Goal: Find specific page/section: Find specific page/section

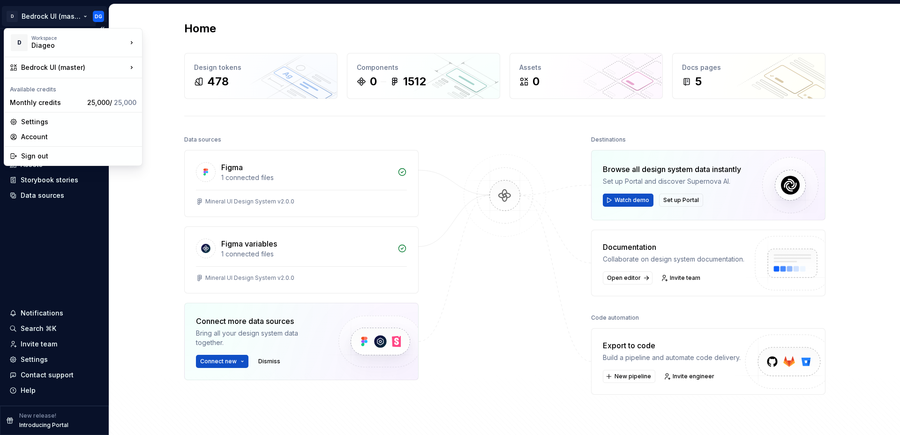
click at [70, 16] on html "D Bedrock UI (master) DG Home Documentation Analytics Code automation Design sy…" at bounding box center [450, 217] width 900 height 435
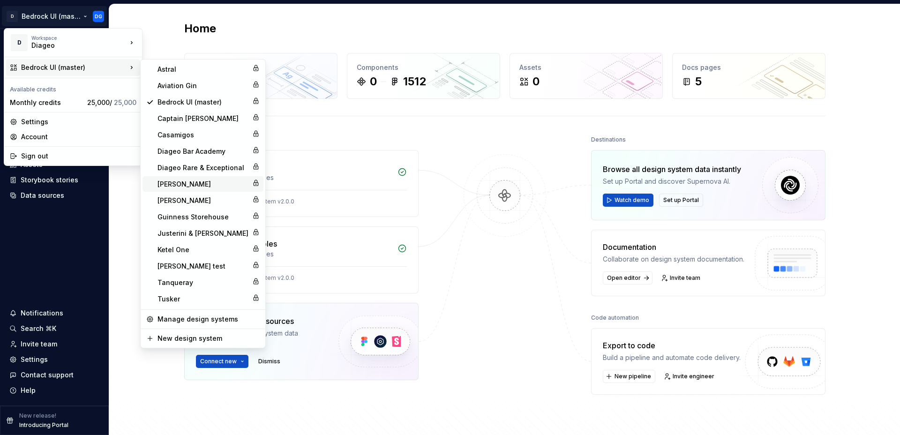
click at [166, 184] on div "[PERSON_NAME]" at bounding box center [202, 183] width 91 height 9
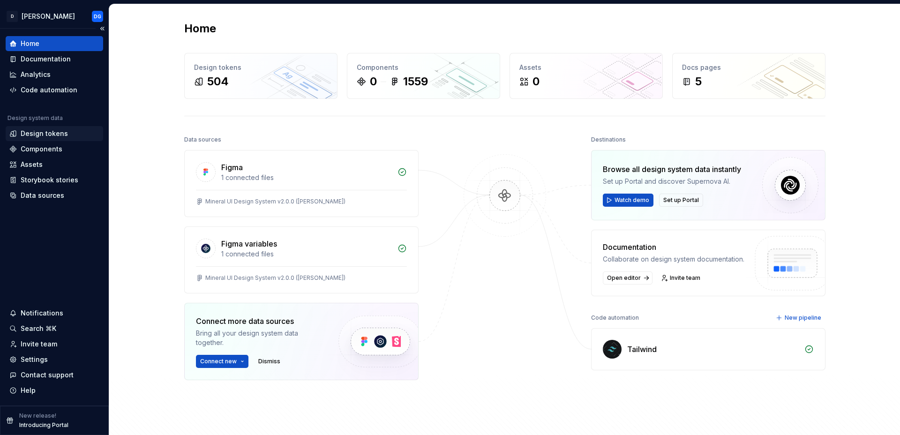
click at [45, 133] on div "Design tokens" at bounding box center [44, 133] width 47 height 9
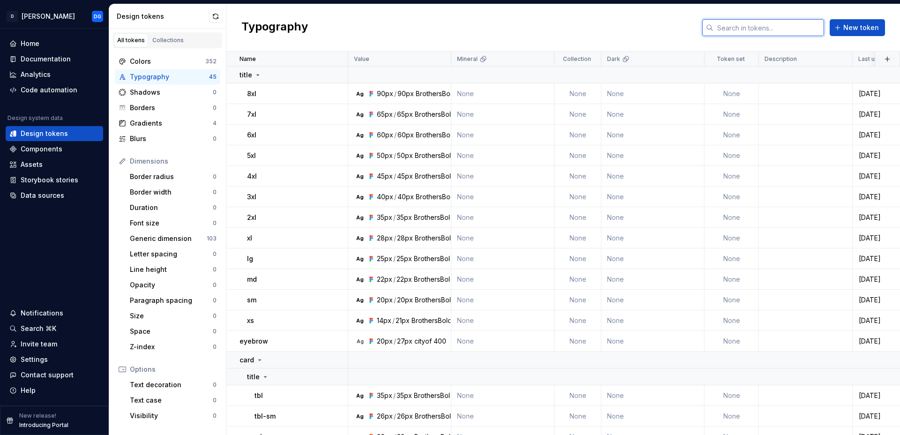
click at [760, 29] on input "text" at bounding box center [768, 27] width 111 height 17
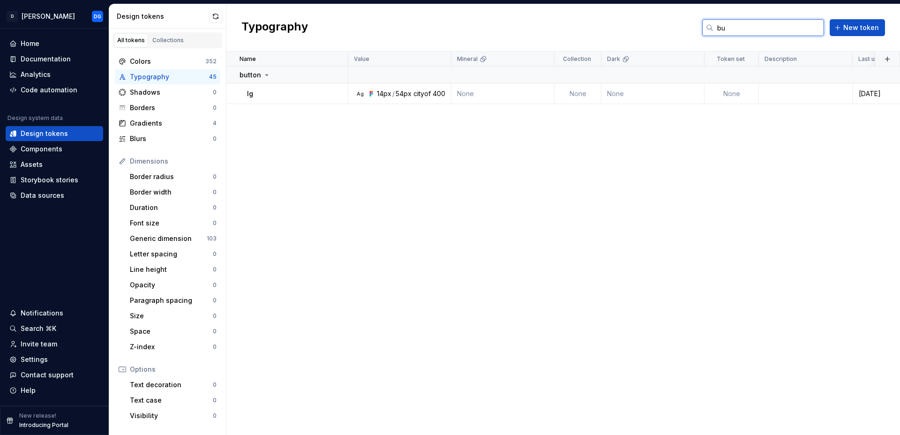
type input "b"
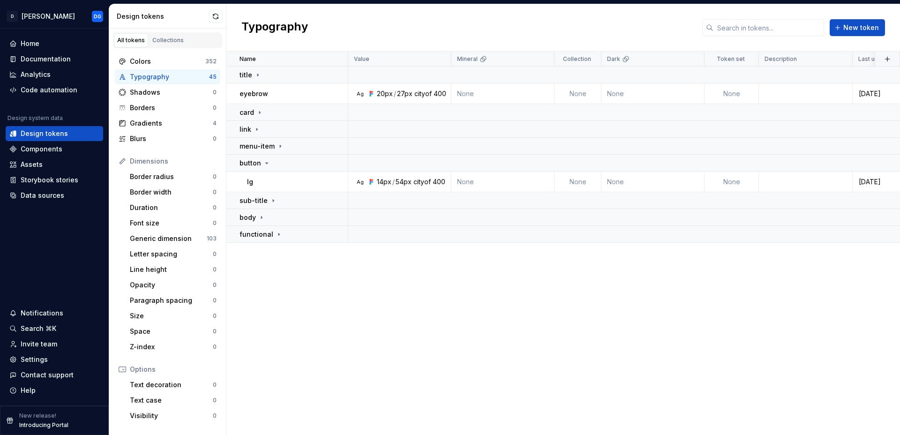
click at [500, 24] on div "Typography New token" at bounding box center [562, 27] width 673 height 47
click at [261, 180] on div "lg" at bounding box center [297, 181] width 100 height 9
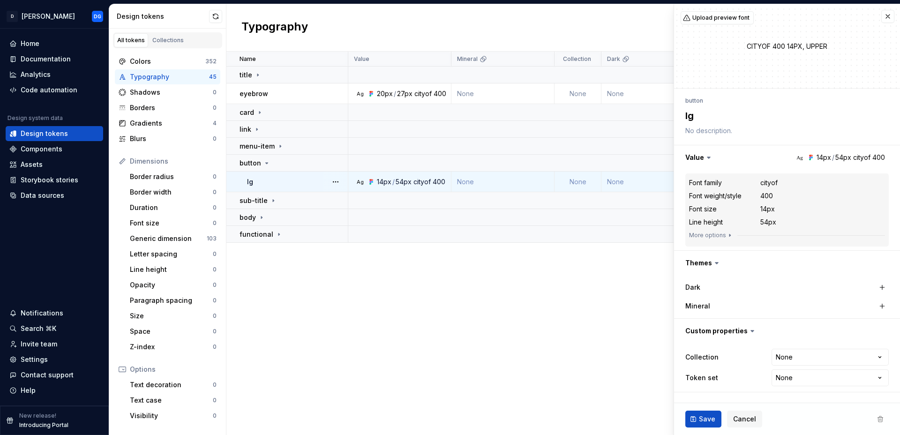
type textarea "*"
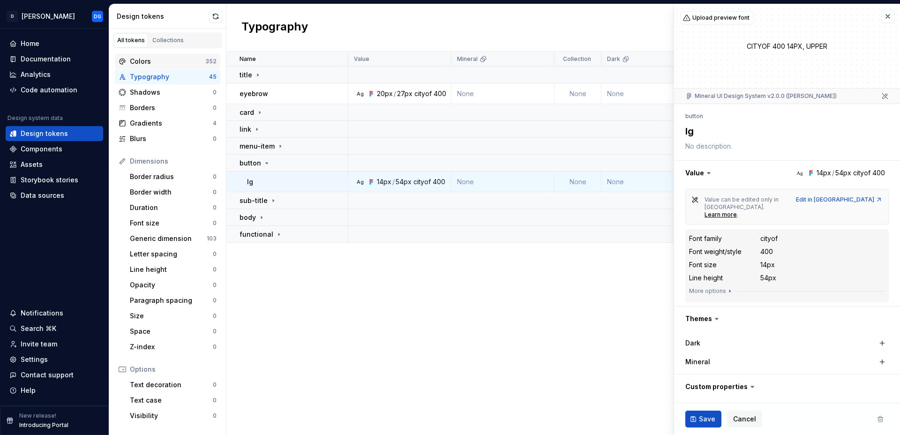
click at [160, 60] on div "Colors" at bounding box center [167, 61] width 75 height 9
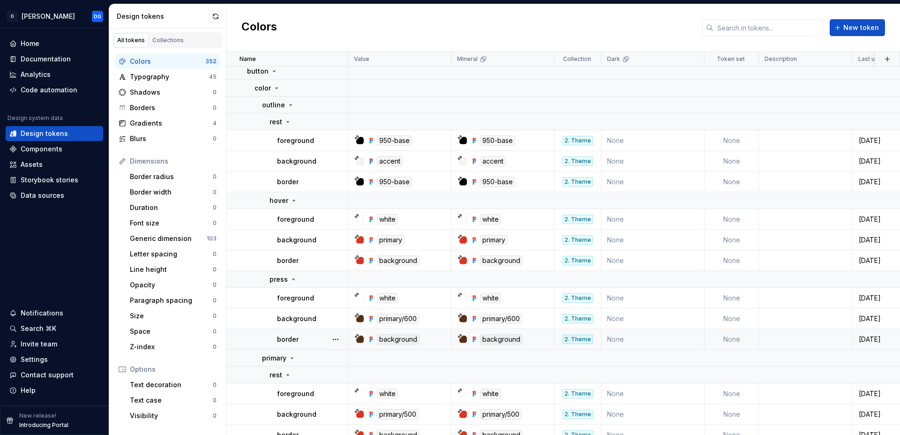
scroll to position [6974, 0]
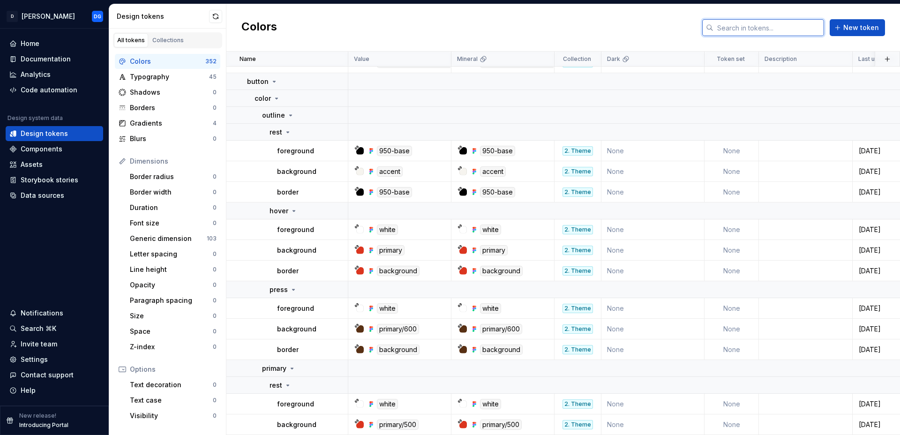
click at [745, 26] on input "text" at bounding box center [768, 27] width 111 height 17
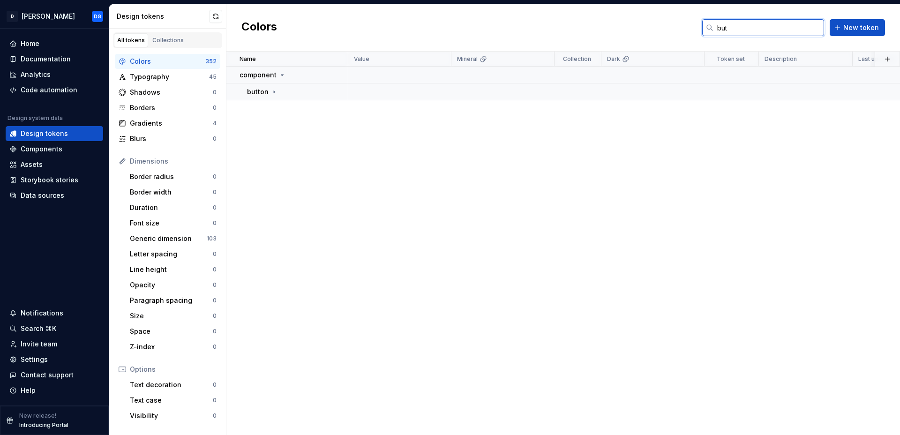
scroll to position [0, 0]
type input "button"
click at [271, 92] on icon at bounding box center [273, 91] width 7 height 7
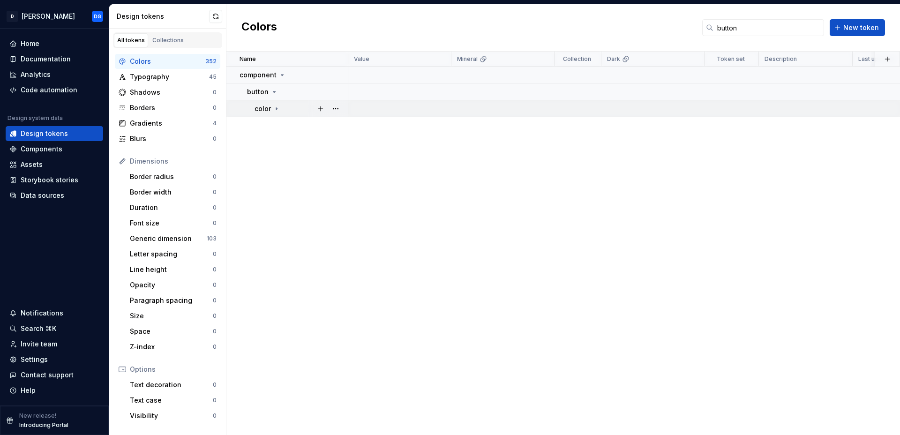
click at [274, 108] on icon at bounding box center [276, 108] width 7 height 7
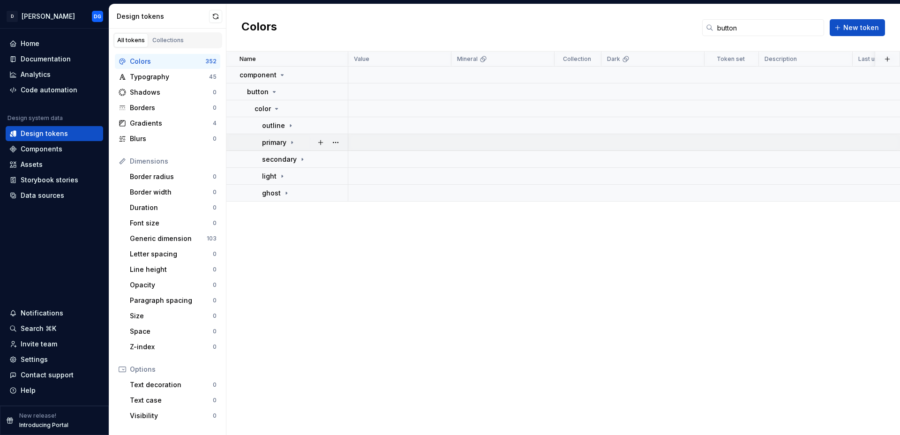
click at [292, 142] on icon at bounding box center [291, 142] width 7 height 7
click at [285, 158] on icon at bounding box center [287, 159] width 7 height 7
